Goal: Obtain resource: Download file/media

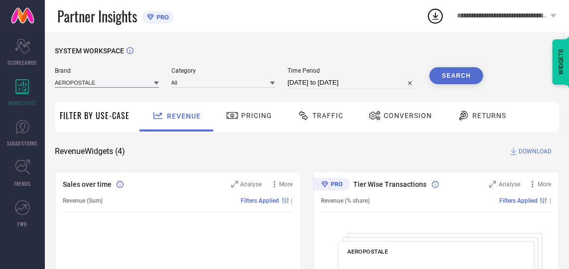
click at [127, 84] on input at bounding box center [107, 82] width 104 height 10
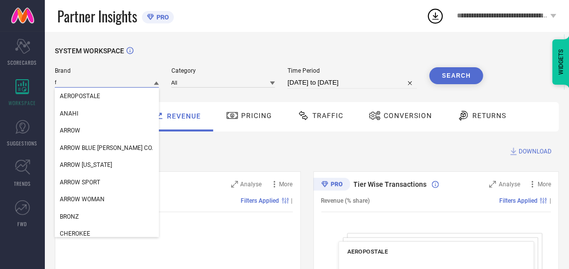
type input "fl"
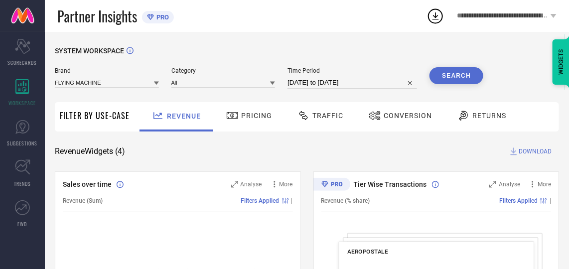
type input "[DATE] to [DATE]"
select select "7"
select select "2025"
select select "8"
select select "2025"
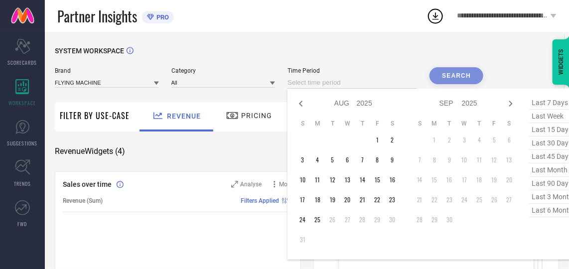
click at [372, 82] on input at bounding box center [353, 83] width 130 height 12
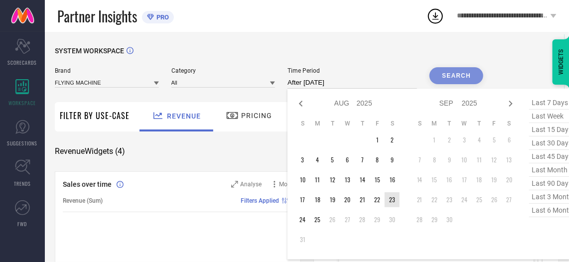
click at [394, 197] on td "23" at bounding box center [392, 199] width 15 height 15
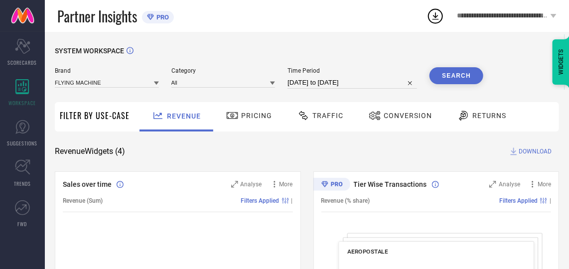
type input "[DATE] to [DATE]"
click at [403, 112] on span "Conversion" at bounding box center [408, 116] width 48 height 8
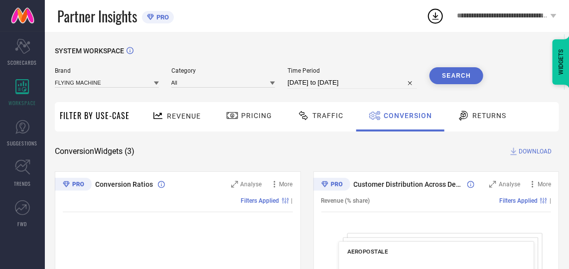
click at [459, 72] on button "Search" at bounding box center [457, 75] width 54 height 17
click at [532, 149] on span "DOWNLOAD" at bounding box center [535, 152] width 33 height 10
click at [320, 58] on div "SYSTEM WORKSPACE" at bounding box center [307, 57] width 504 height 20
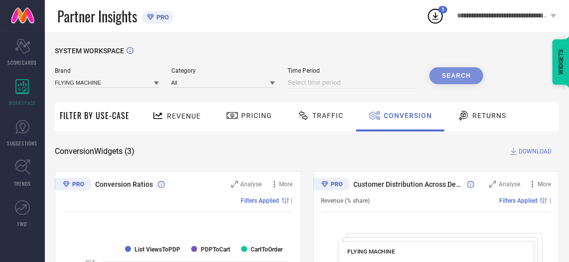
click at [359, 81] on input at bounding box center [353, 83] width 130 height 12
select select "7"
select select "2025"
select select "8"
select select "2025"
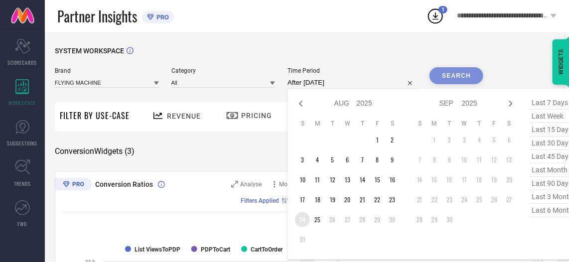
click at [308, 221] on td "24" at bounding box center [302, 219] width 15 height 15
type input "[DATE] to [DATE]"
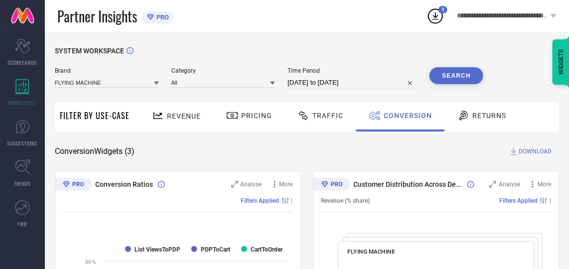
click at [465, 80] on button "Search" at bounding box center [457, 75] width 54 height 17
click at [531, 153] on span "DOWNLOAD" at bounding box center [535, 152] width 33 height 10
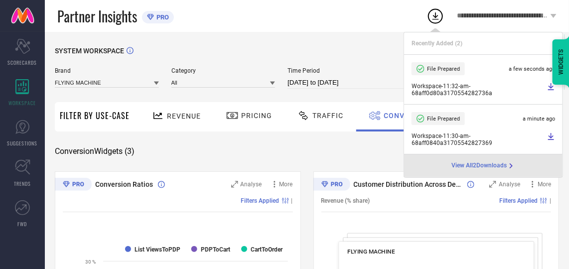
click at [384, 79] on input "[DATE] to [DATE]" at bounding box center [353, 83] width 130 height 12
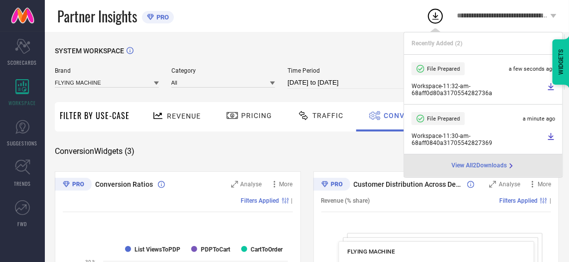
select select "7"
select select "2025"
select select "8"
select select "2025"
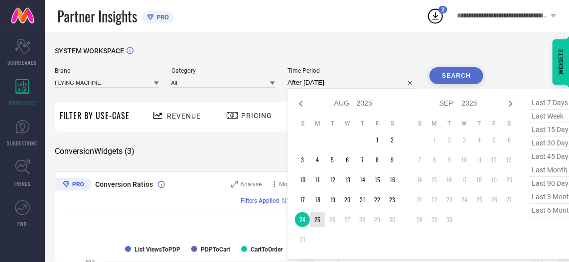
click at [311, 224] on table "S M T W T F S 1 2 3 4 5 6 7 8 9 10 11 12 13 14 15 16 17 18 19 20 21 22 23 24 25…" at bounding box center [347, 184] width 105 height 138
type input "[DATE] to [DATE]"
drag, startPoint x: 311, startPoint y: 224, endPoint x: 321, endPoint y: 218, distance: 11.5
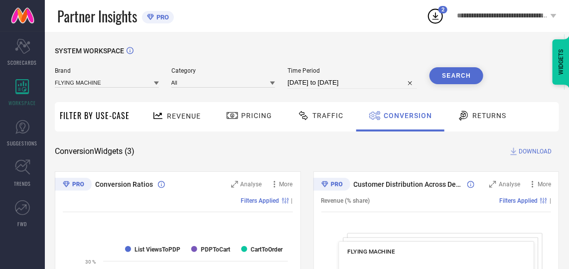
click at [447, 77] on button "Search" at bounding box center [457, 75] width 54 height 17
click at [528, 149] on span "DOWNLOAD" at bounding box center [535, 152] width 33 height 10
